Goal: Go to known website: Access a specific website the user already knows

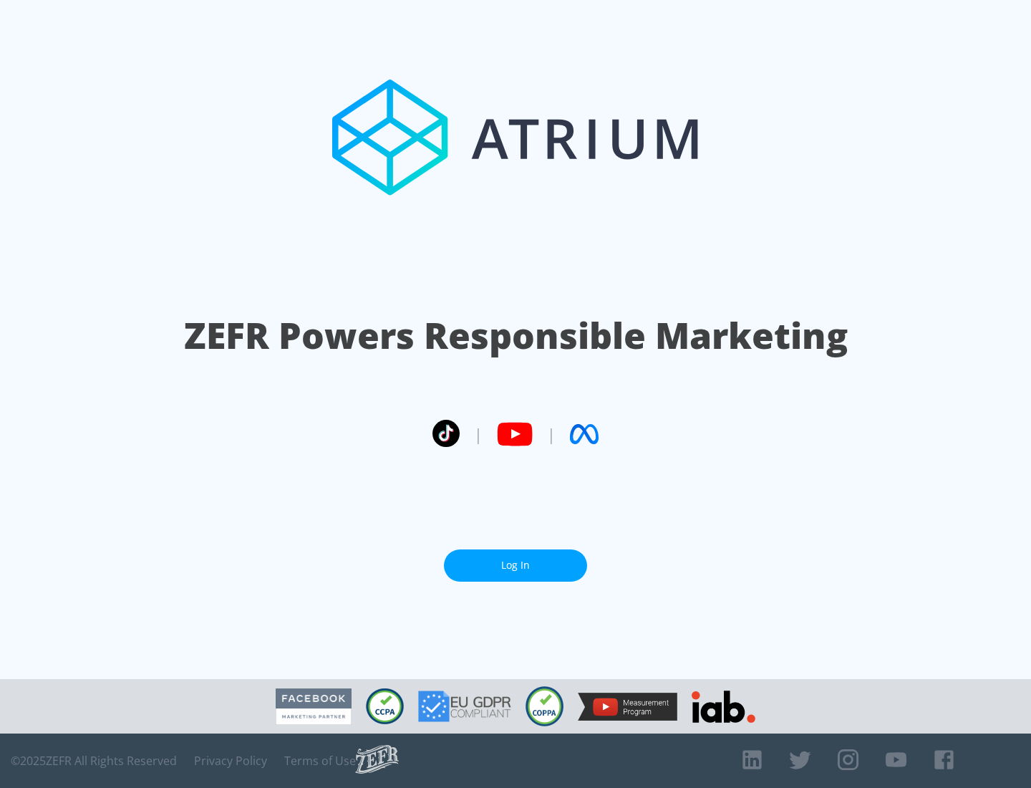
click at [516, 565] on link "Log In" at bounding box center [515, 565] width 143 height 32
